Goal: Obtain resource: Download file/media

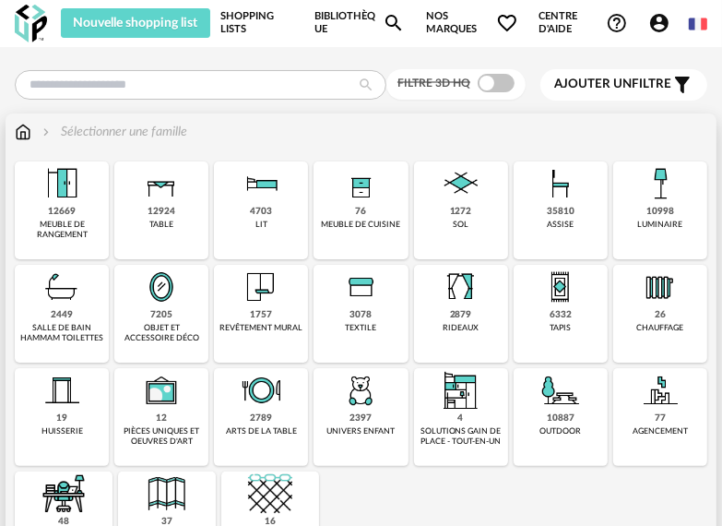
click at [265, 306] on img at bounding box center [261, 287] width 44 height 44
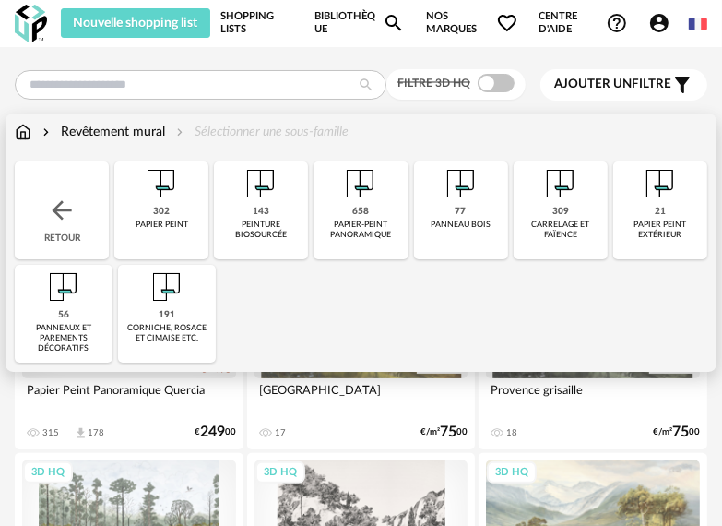
click at [556, 195] on img at bounding box center [561, 183] width 44 height 44
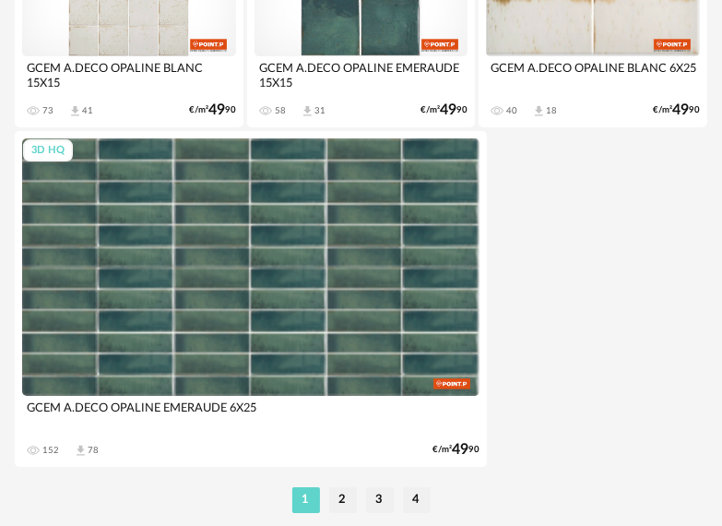
scroll to position [6827, 0]
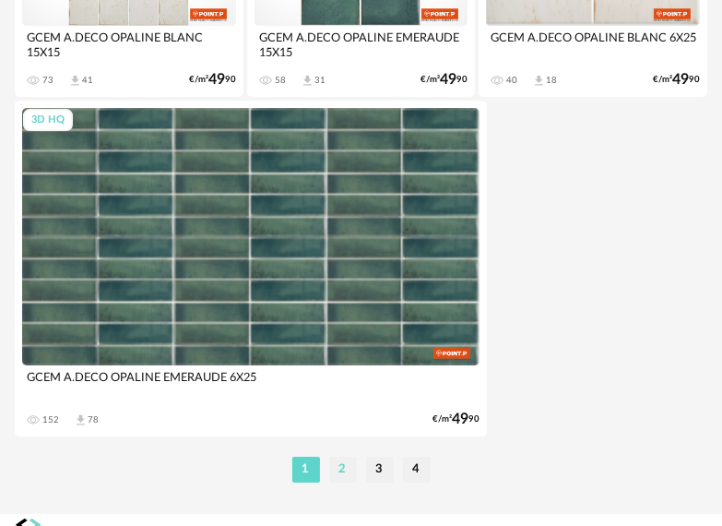
click at [341, 474] on li "2" at bounding box center [343, 470] width 28 height 26
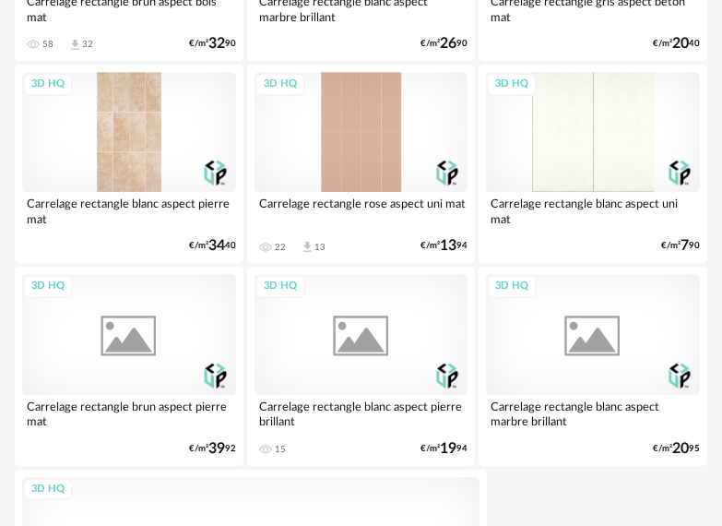
scroll to position [6827, 0]
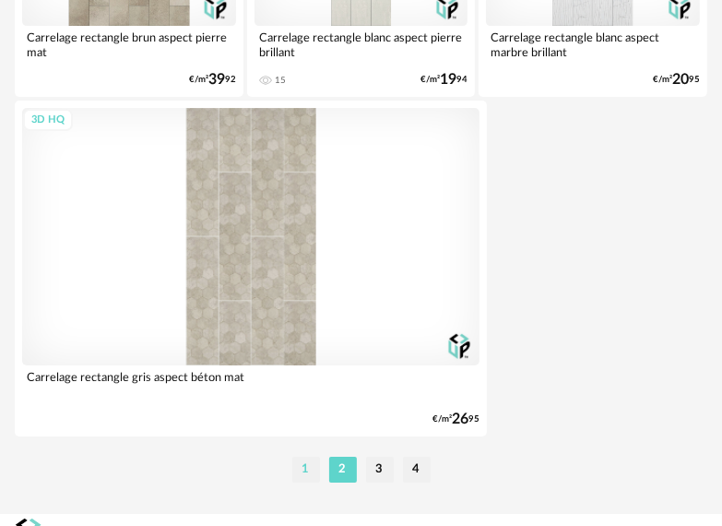
click at [304, 472] on li "1" at bounding box center [306, 470] width 28 height 26
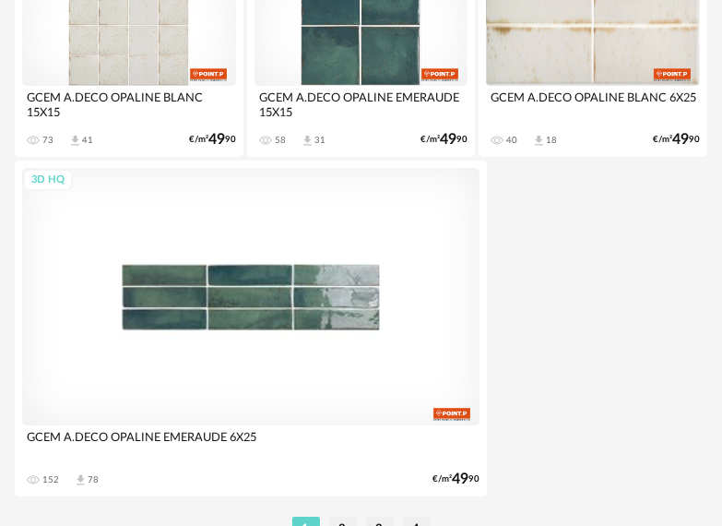
scroll to position [6856, 0]
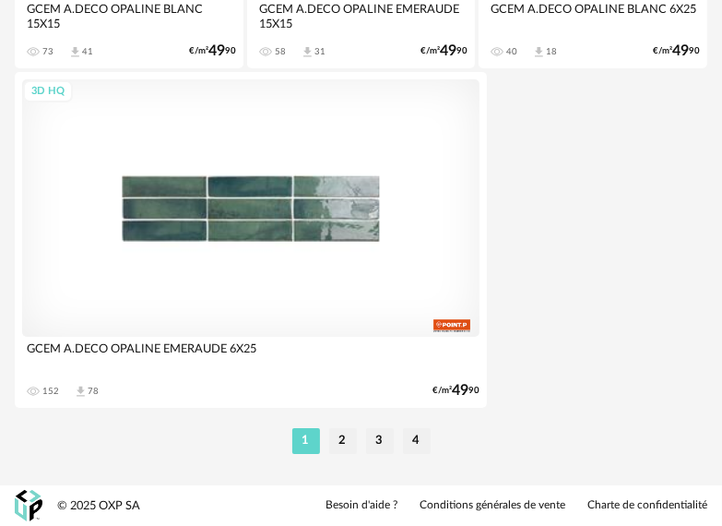
click at [312, 216] on div "3D HQ" at bounding box center [251, 207] width 458 height 257
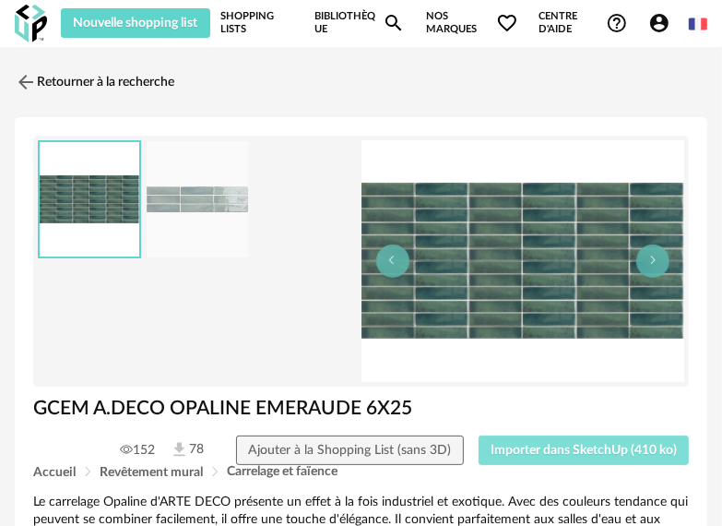
click at [554, 447] on span "Importer dans SketchUp (410 ko)" at bounding box center [584, 450] width 186 height 13
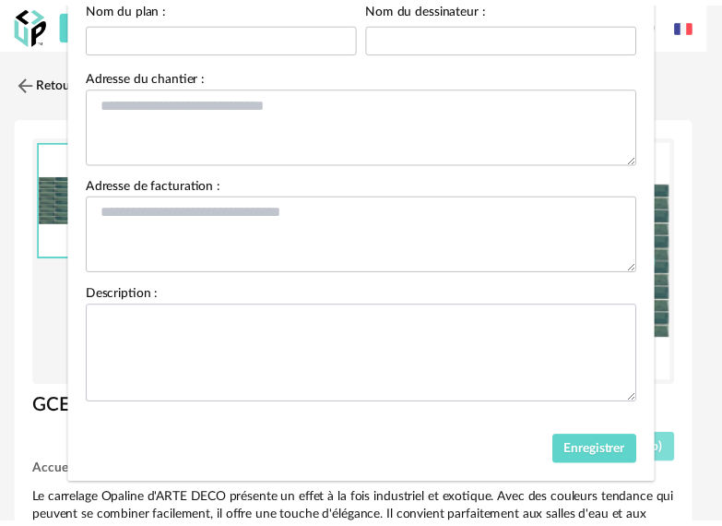
scroll to position [209, 0]
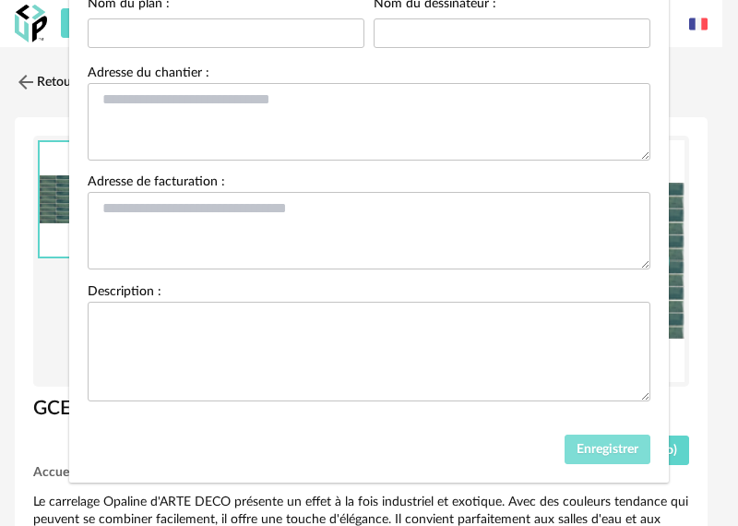
click at [592, 451] on span "Enregistrer" at bounding box center [608, 449] width 62 height 13
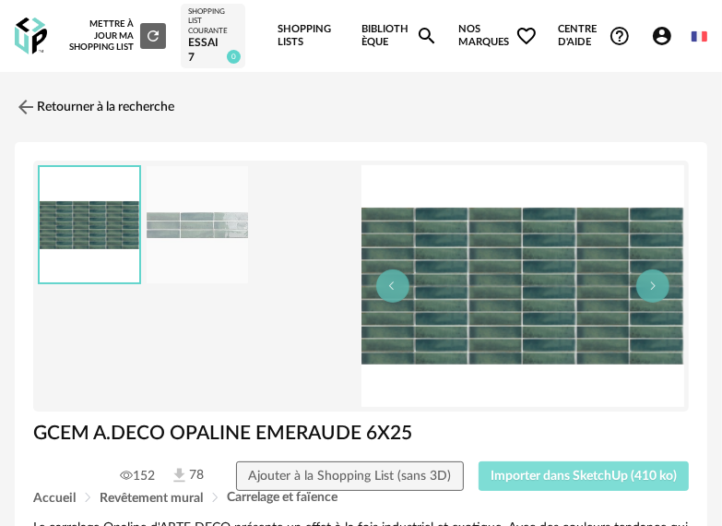
click at [604, 480] on span "Importer dans SketchUp (410 ko)" at bounding box center [584, 476] width 186 height 13
click at [531, 474] on span "Importer dans SketchUp (410 ko)" at bounding box center [584, 476] width 186 height 13
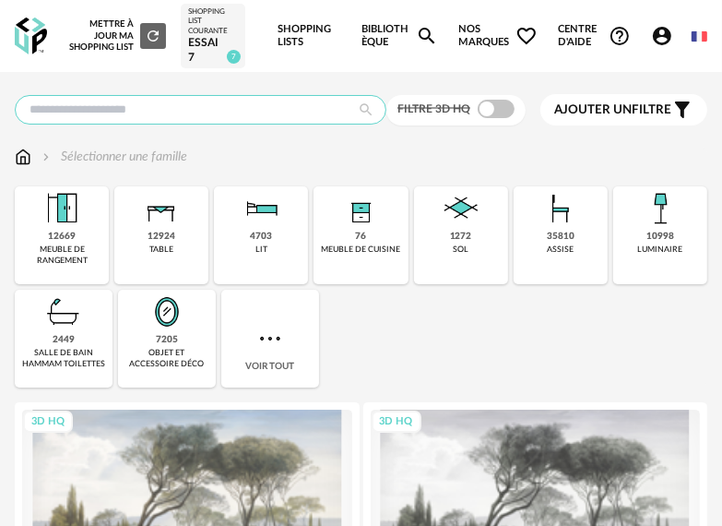
click at [148, 107] on input "text" at bounding box center [201, 110] width 372 height 30
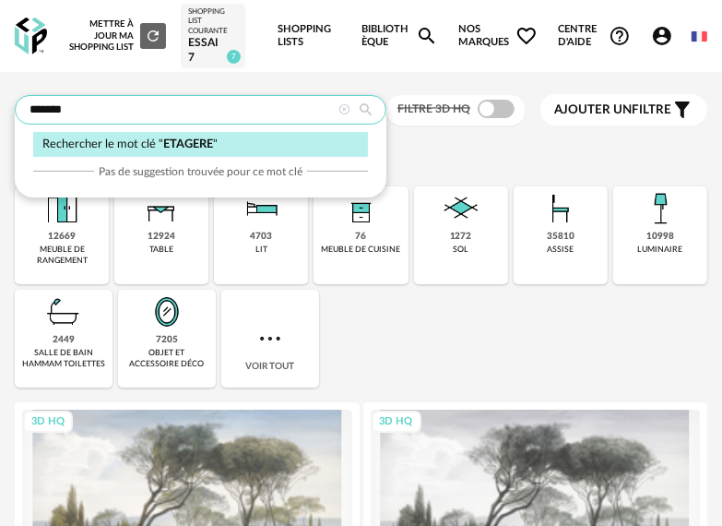
type input "*******"
click at [214, 140] on div "Rechercher le mot clé " ETAGERE "" at bounding box center [200, 144] width 335 height 25
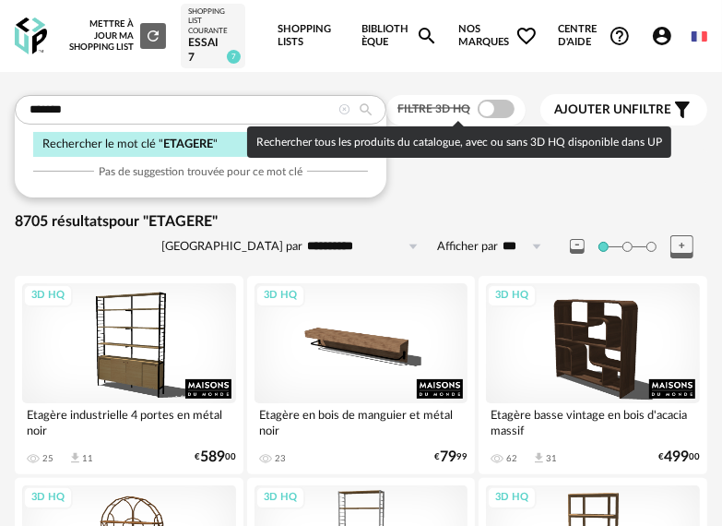
click at [490, 111] on span at bounding box center [496, 109] width 37 height 18
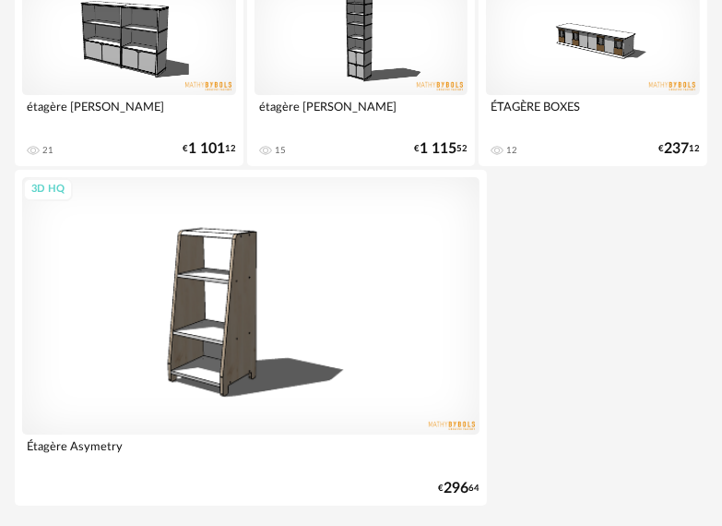
scroll to position [6882, 0]
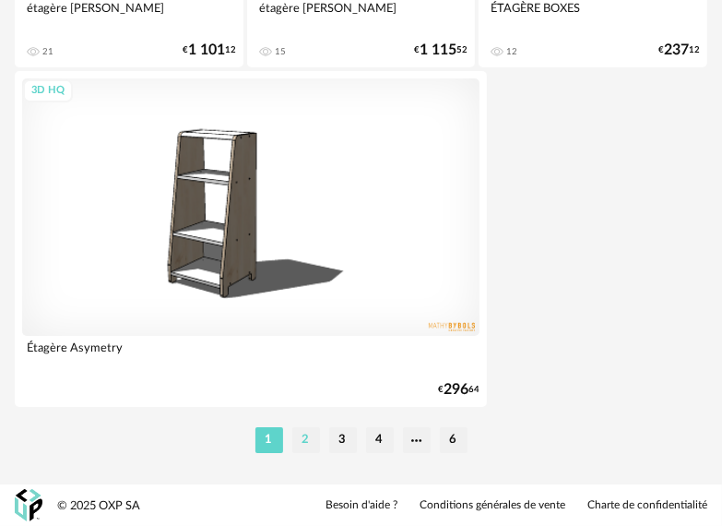
click at [304, 435] on li "2" at bounding box center [306, 440] width 28 height 26
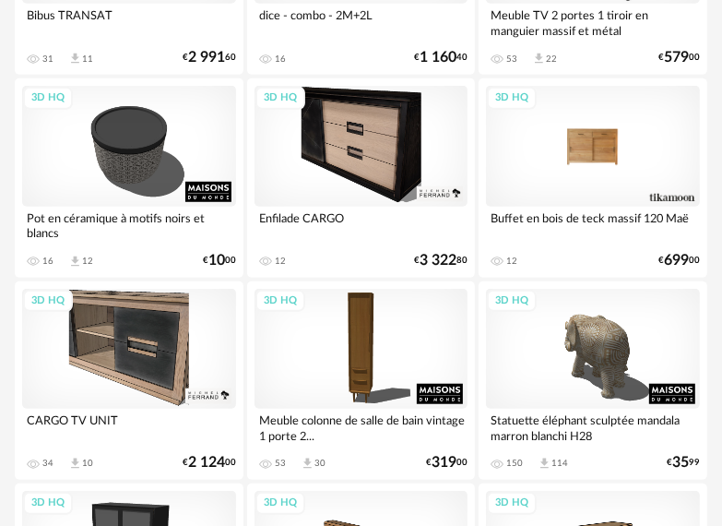
scroll to position [3967, 0]
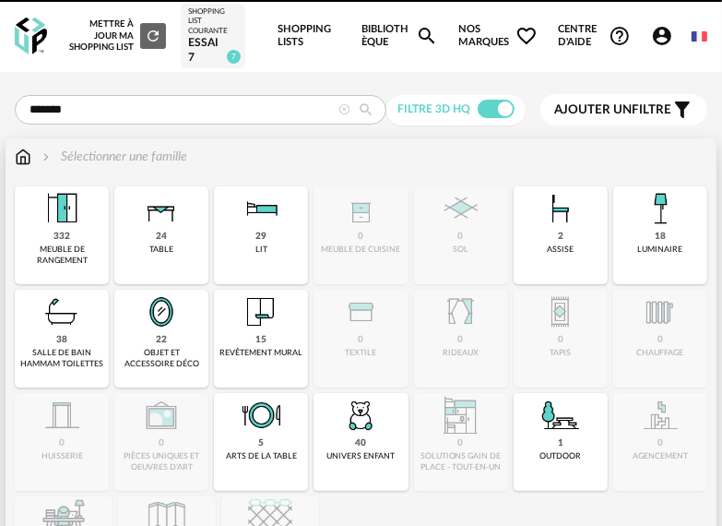
click at [30, 155] on img at bounding box center [23, 157] width 17 height 18
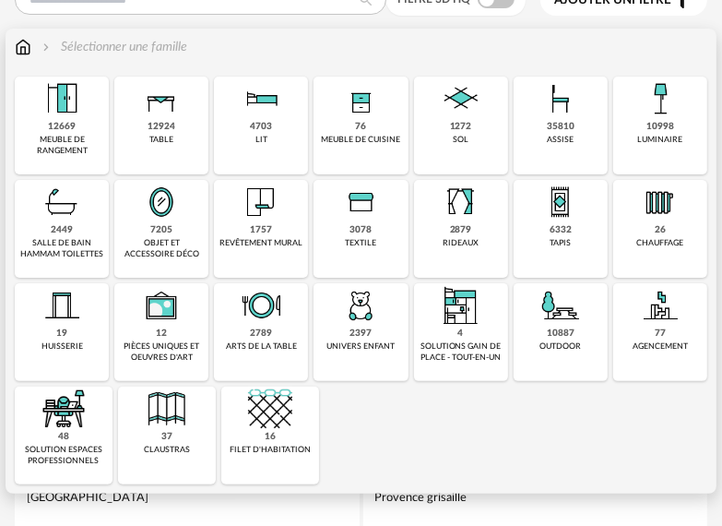
scroll to position [185, 0]
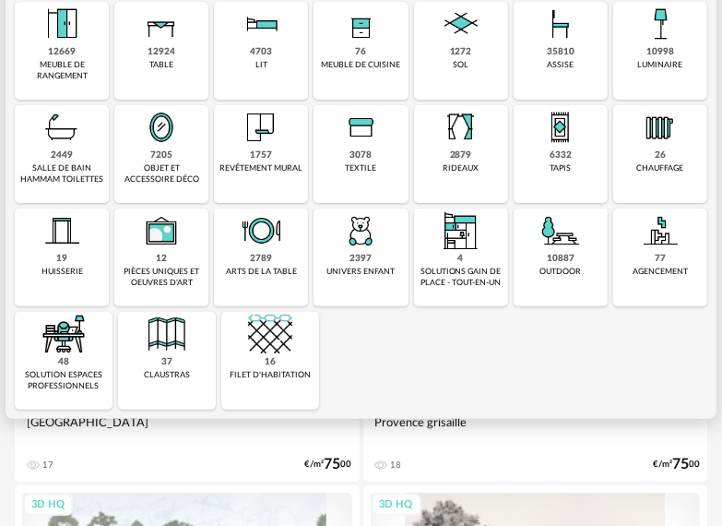
click at [658, 241] on img at bounding box center [660, 230] width 44 height 44
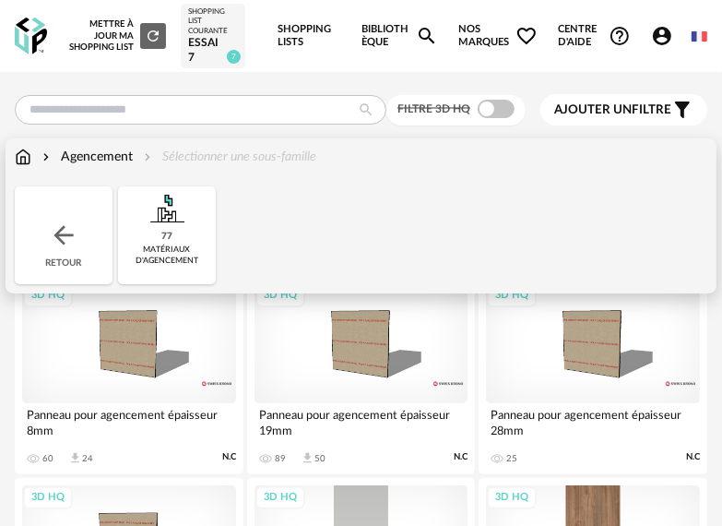
click at [26, 161] on img at bounding box center [23, 157] width 17 height 18
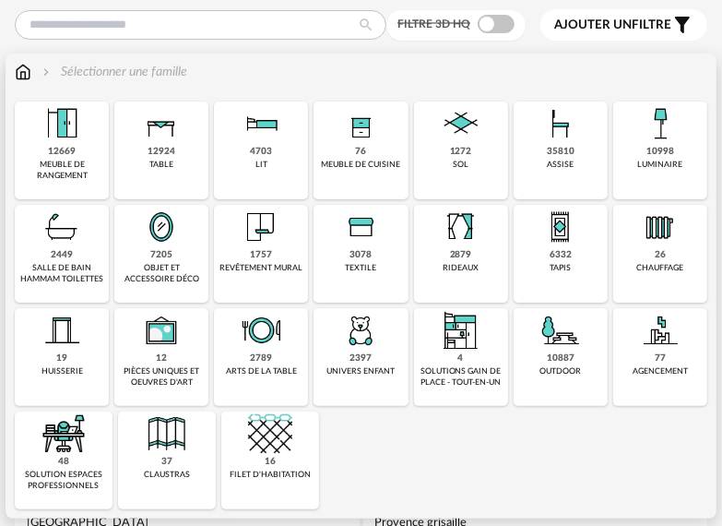
scroll to position [92, 0]
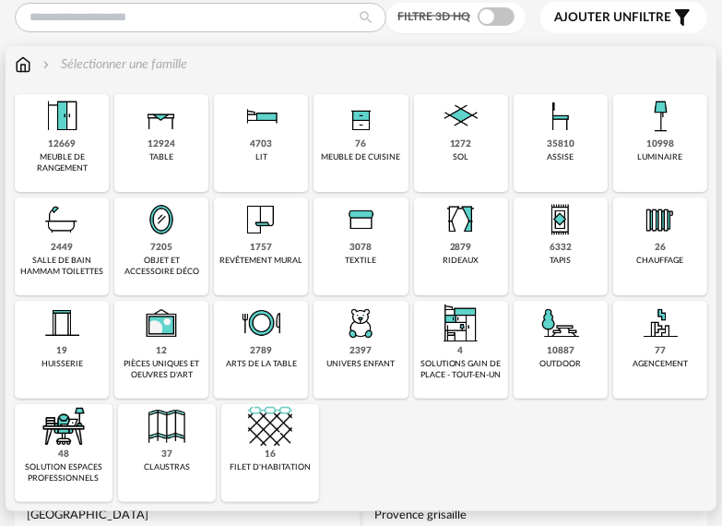
click at [365, 125] on img at bounding box center [361, 116] width 44 height 44
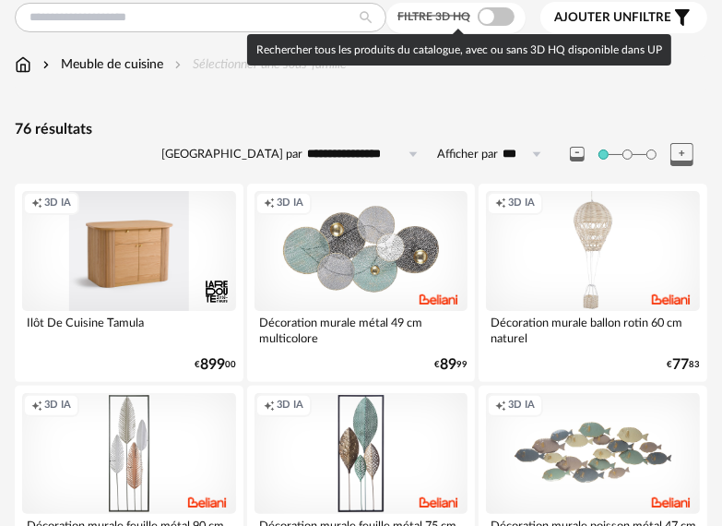
click at [482, 18] on span at bounding box center [496, 16] width 37 height 18
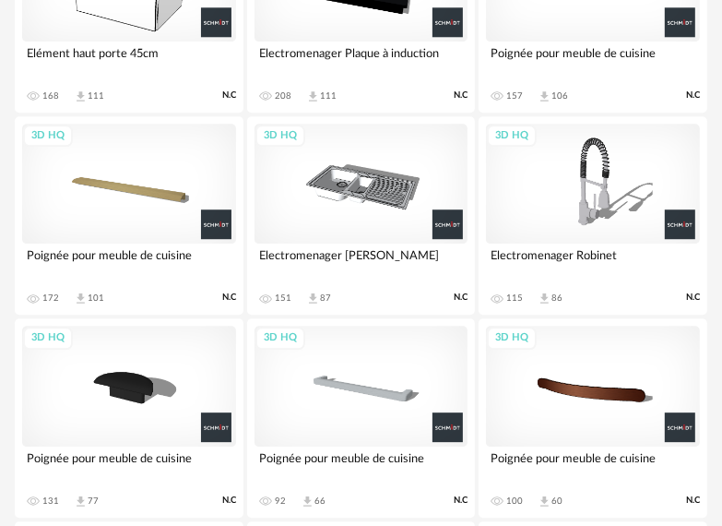
scroll to position [2311, 0]
